Goal: Information Seeking & Learning: Find specific fact

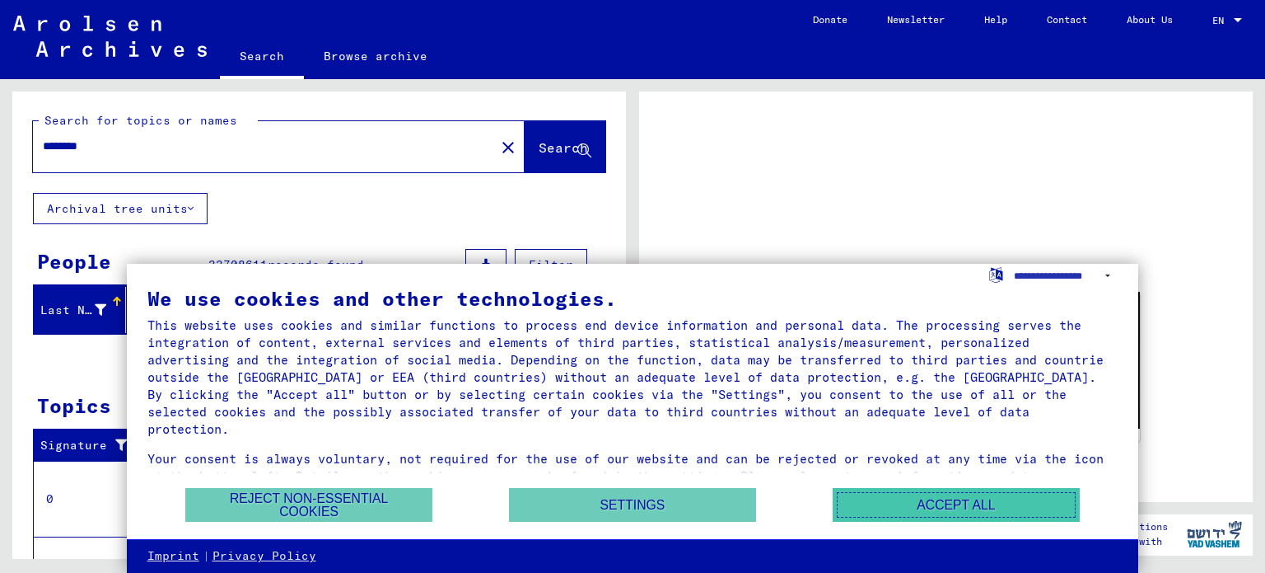
click at [939, 498] on button "Accept all" at bounding box center [956, 505] width 247 height 34
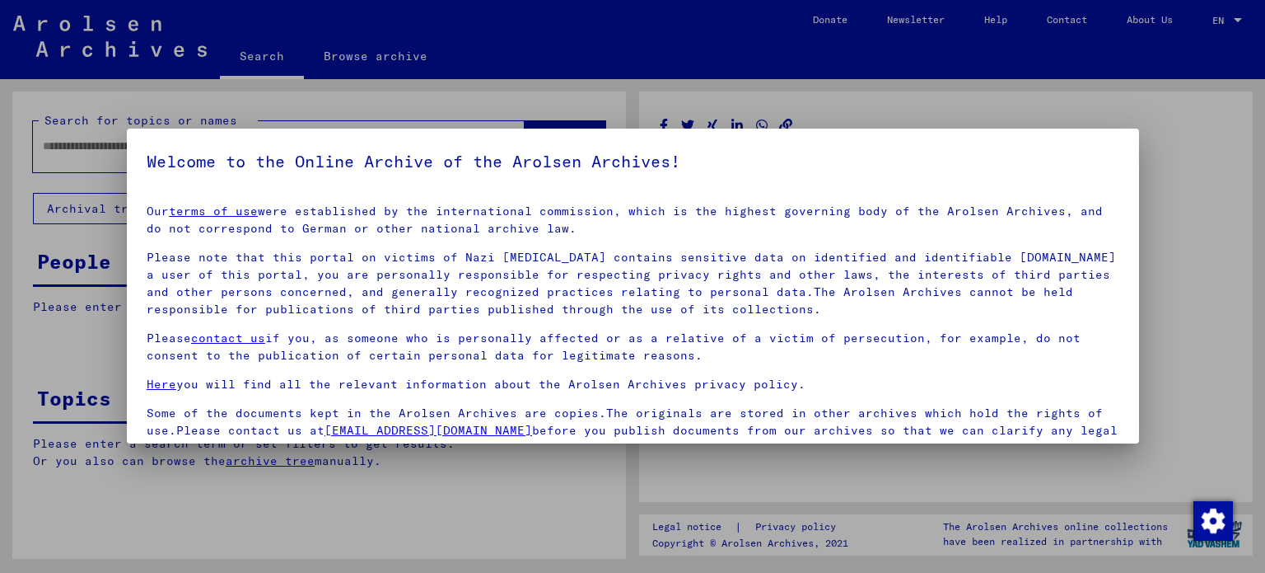
type input "********"
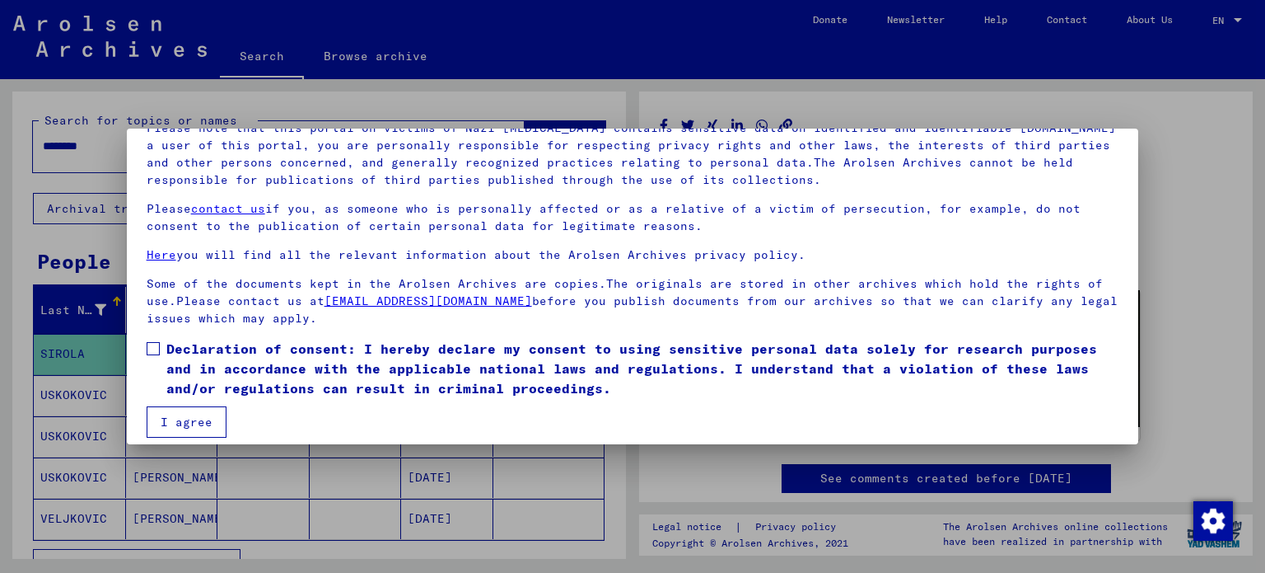
scroll to position [139, 0]
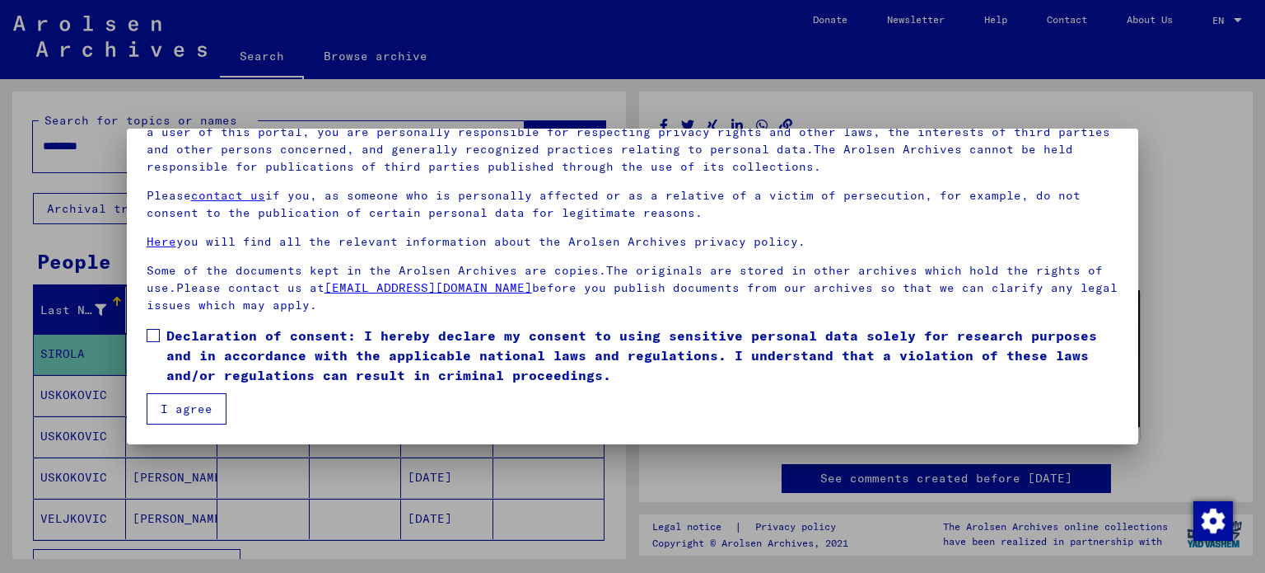
click at [145, 335] on mat-dialog-content "Our terms of use were established by the international commission, which is the…" at bounding box center [633, 238] width 1013 height 372
click at [152, 333] on span at bounding box center [153, 335] width 13 height 13
click at [187, 408] on button "I agree" at bounding box center [187, 408] width 80 height 31
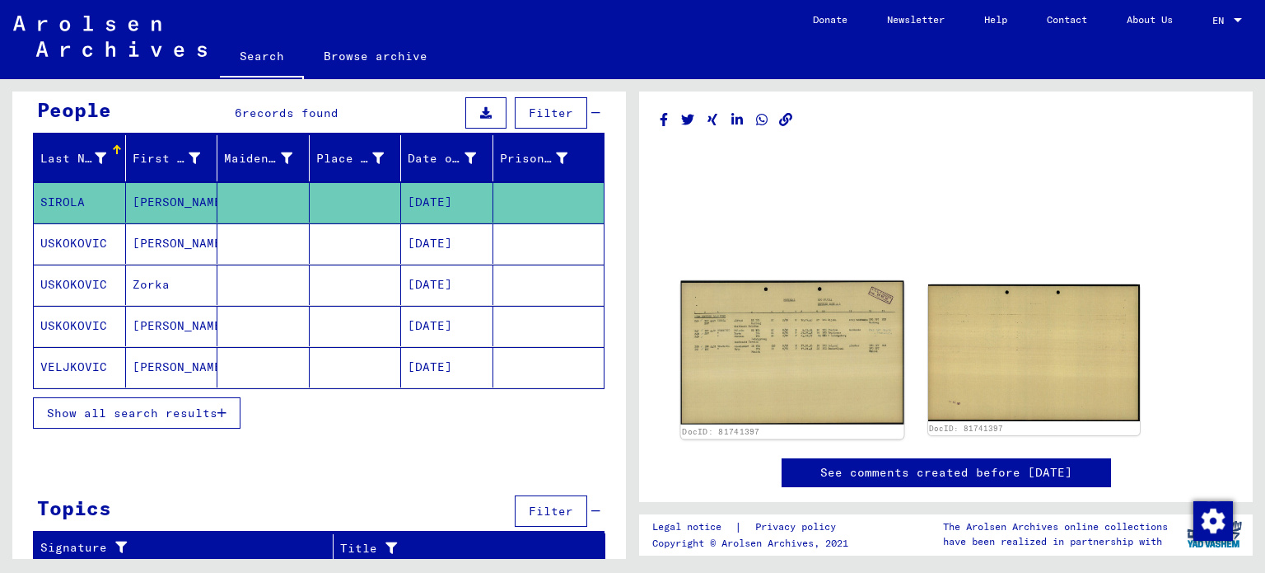
scroll to position [7, 0]
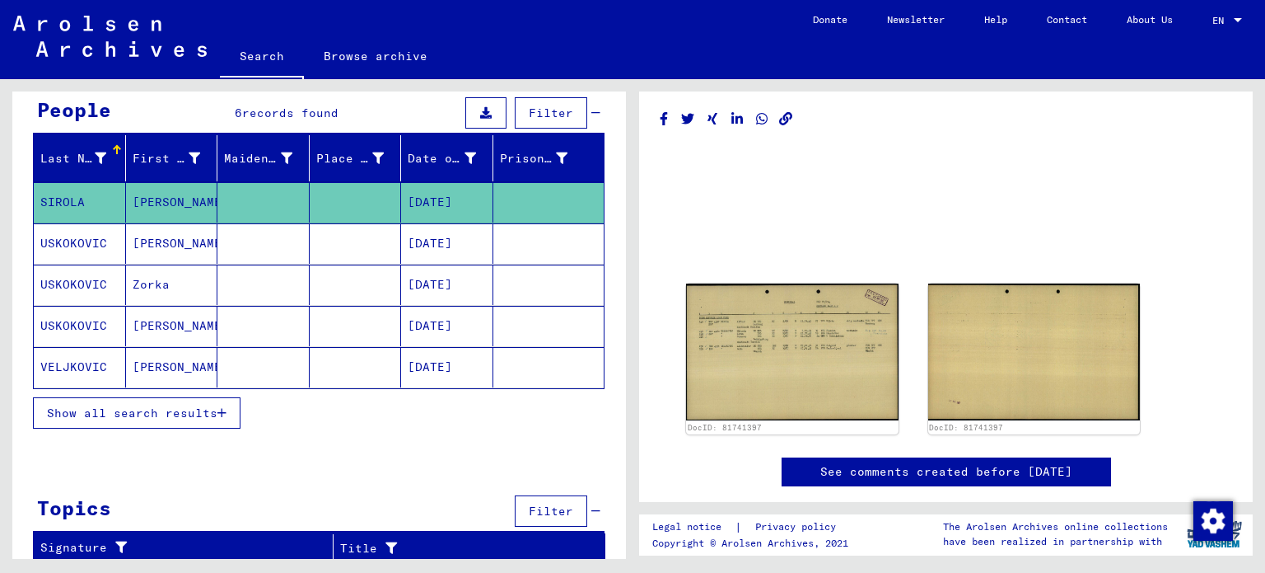
click at [222, 410] on icon "button" at bounding box center [221, 413] width 9 height 12
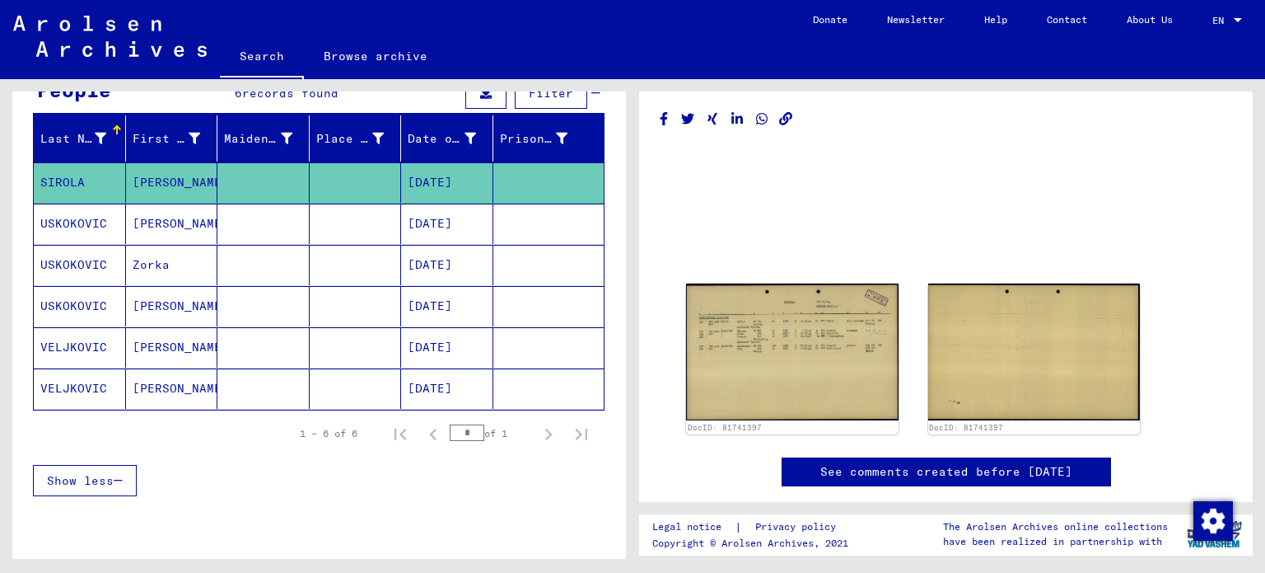
scroll to position [143, 0]
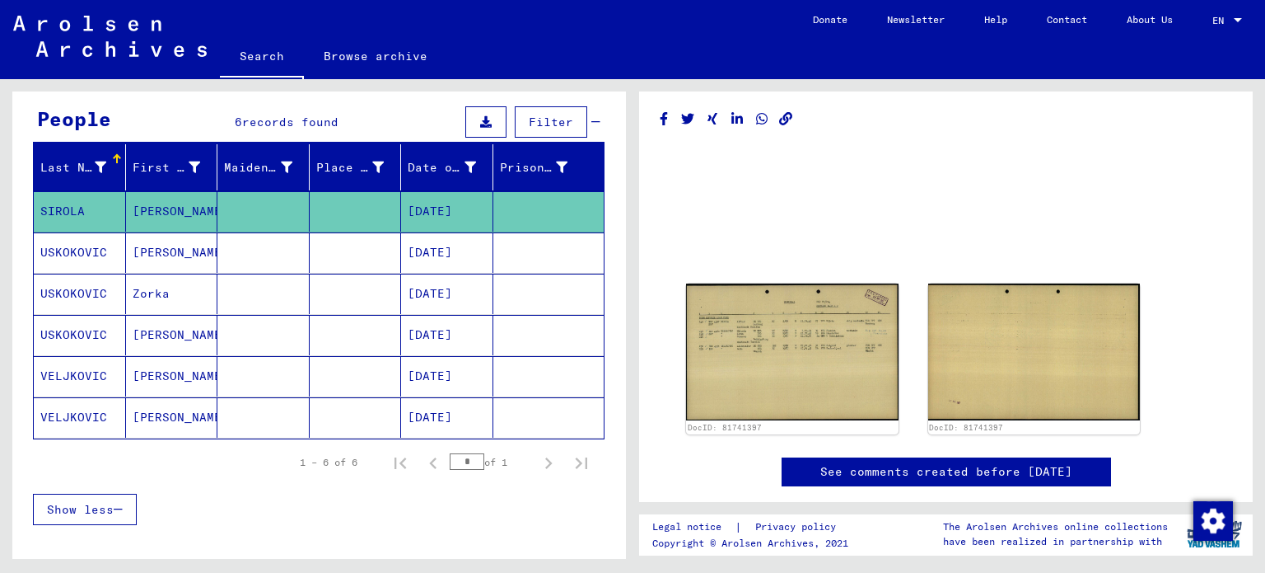
click at [554, 122] on span "Filter" at bounding box center [551, 122] width 44 height 15
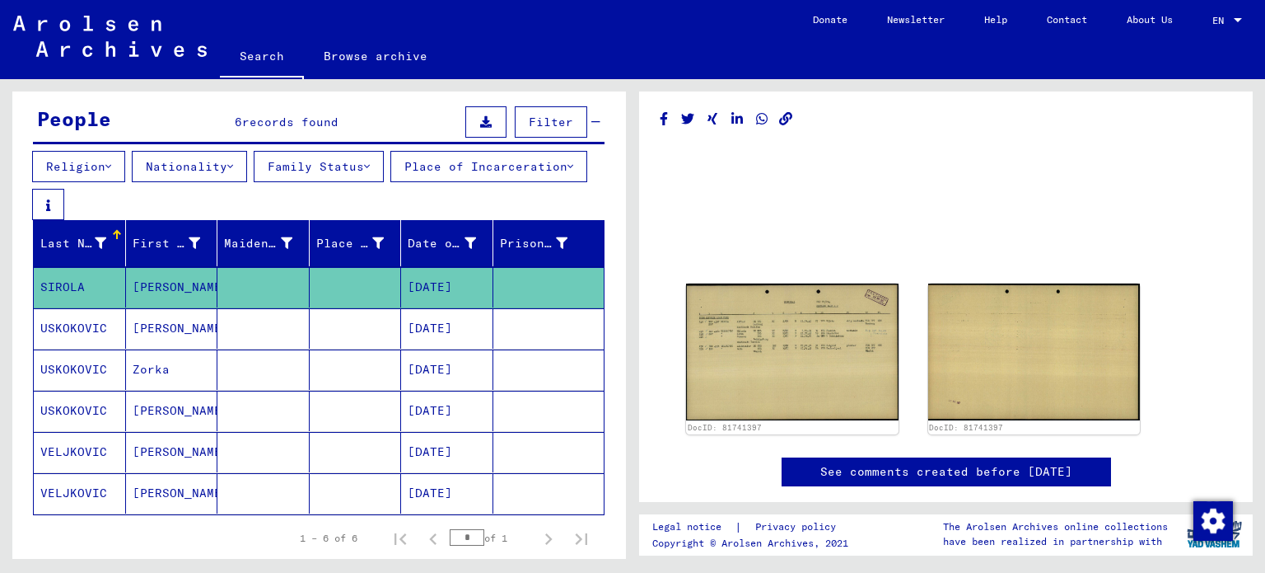
click at [343, 161] on button "Family Status" at bounding box center [319, 166] width 130 height 31
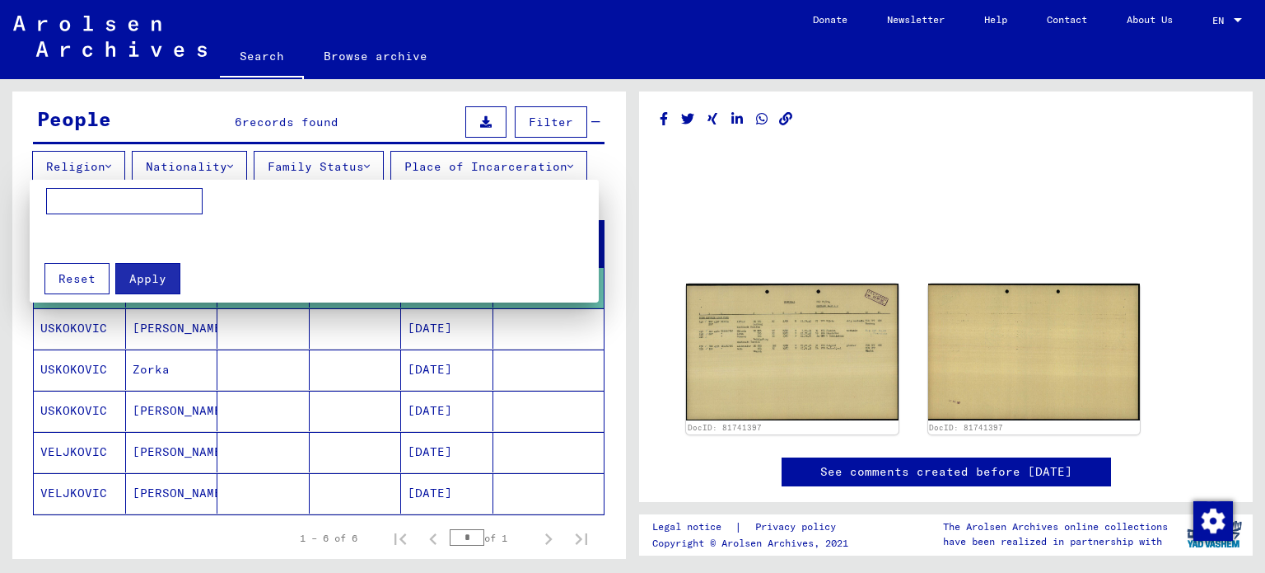
click at [469, 156] on div at bounding box center [632, 286] width 1265 height 573
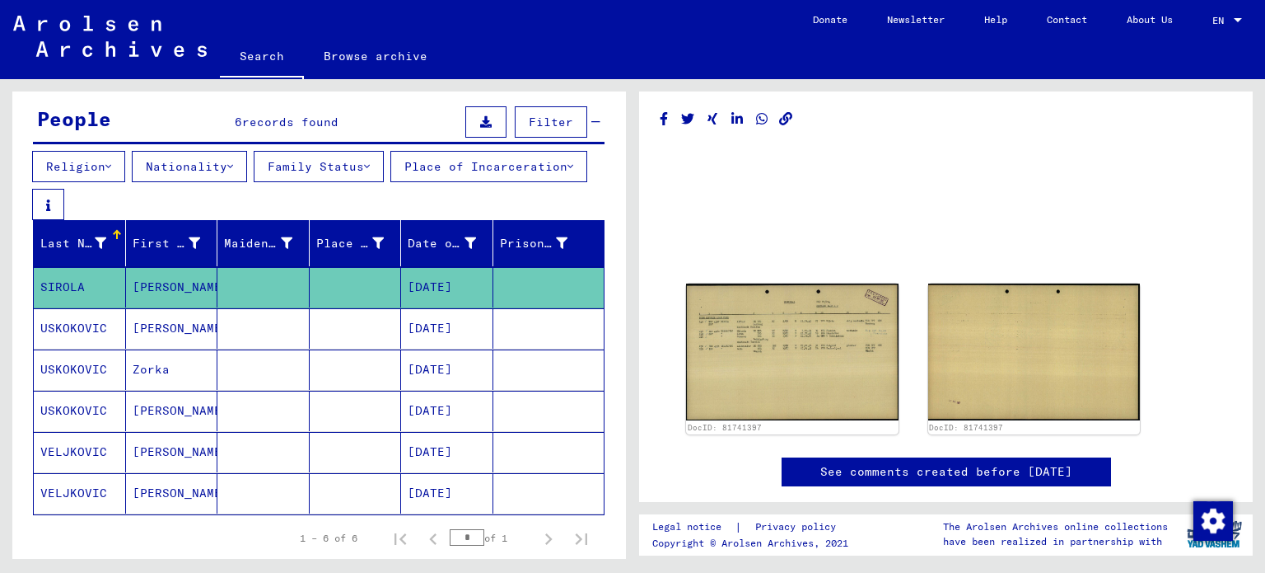
click at [166, 454] on mat-cell "[PERSON_NAME]" at bounding box center [172, 452] width 92 height 40
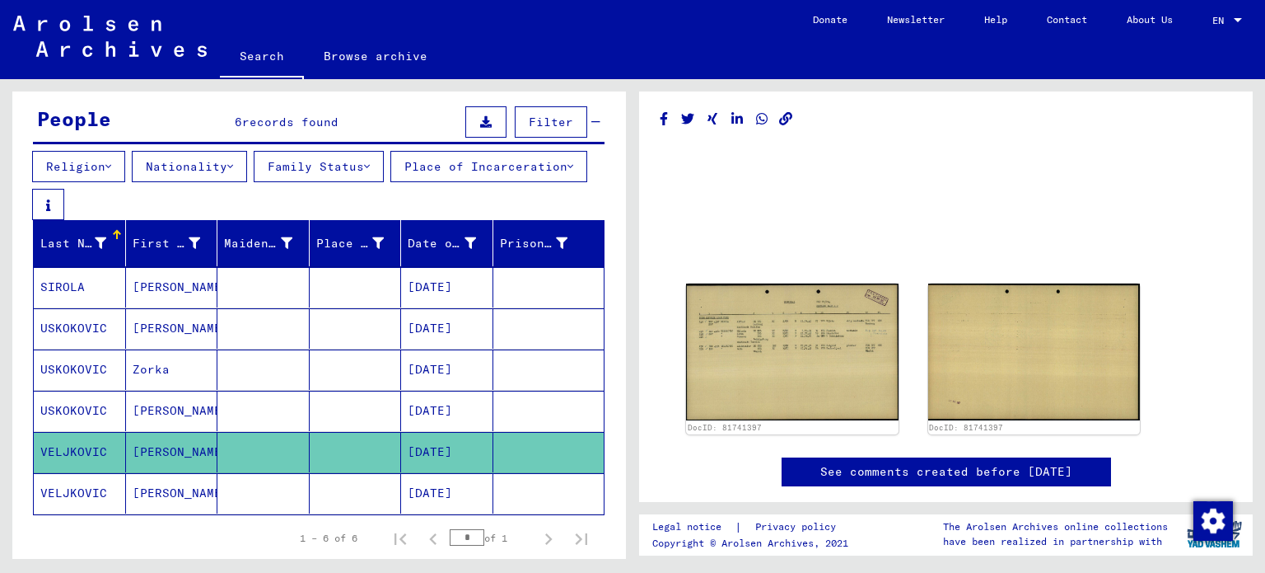
click at [233, 161] on icon at bounding box center [230, 167] width 6 height 12
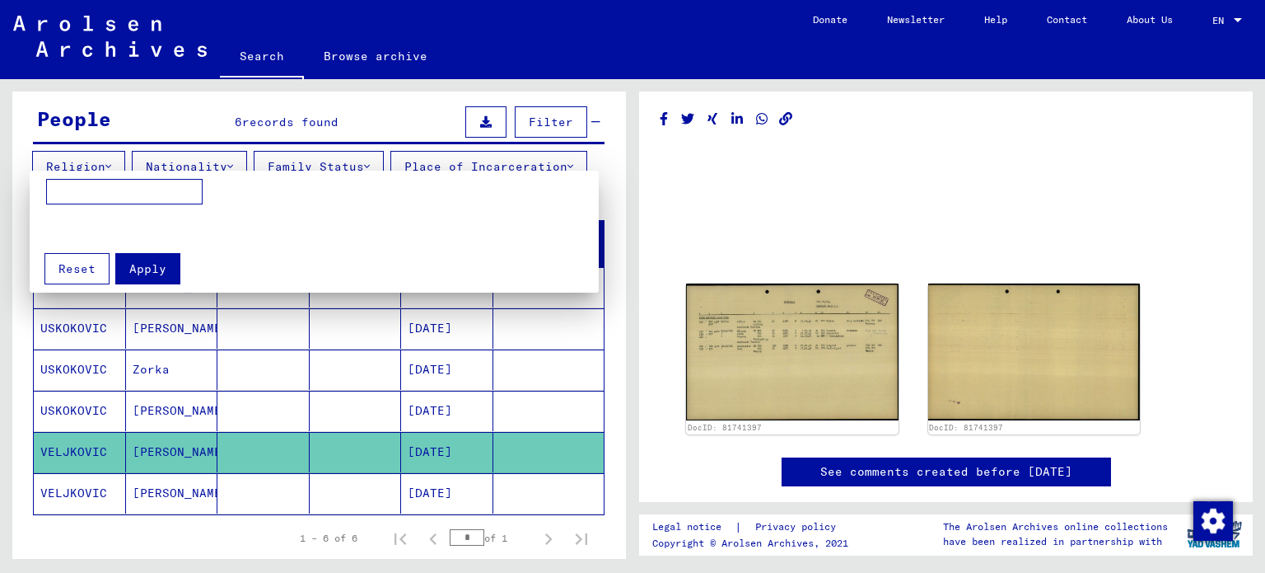
click at [450, 151] on div at bounding box center [632, 286] width 1265 height 573
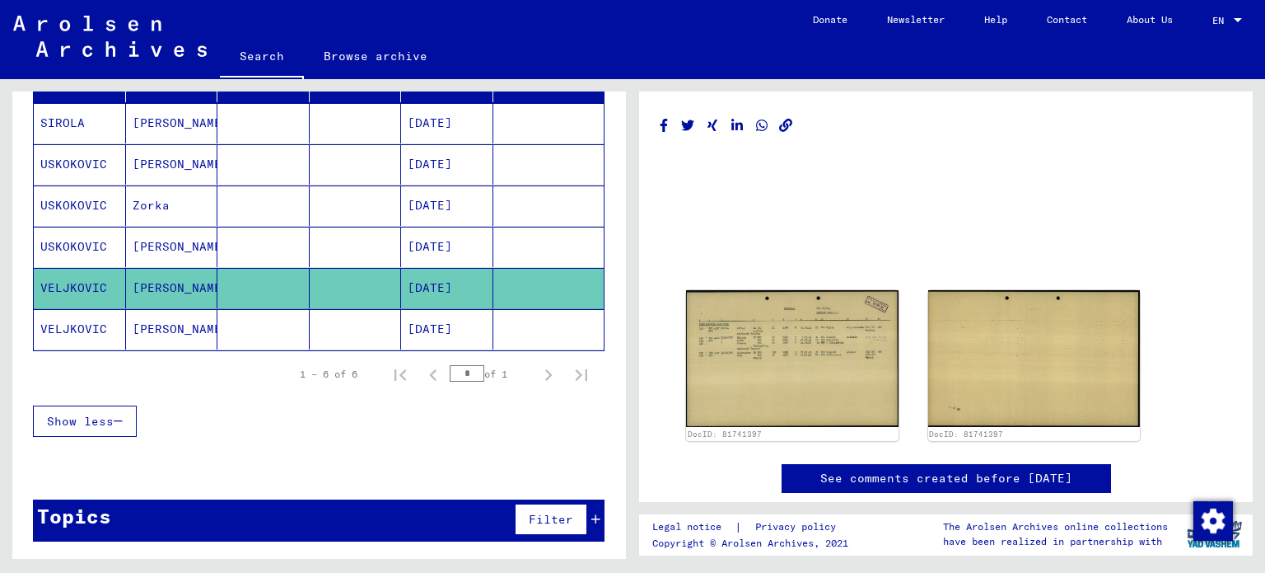
click at [956, 470] on link "See comments created before [DATE]" at bounding box center [947, 478] width 252 height 17
